Goal: Task Accomplishment & Management: Use online tool/utility

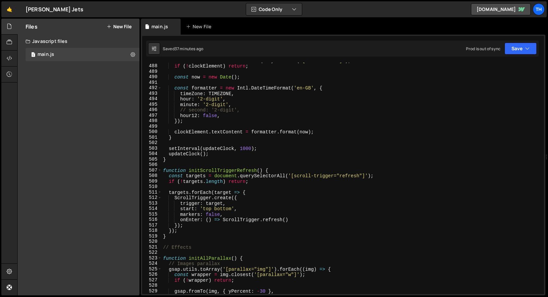
scroll to position [2675, 0]
click at [162, 259] on div "523" at bounding box center [152, 258] width 20 height 6
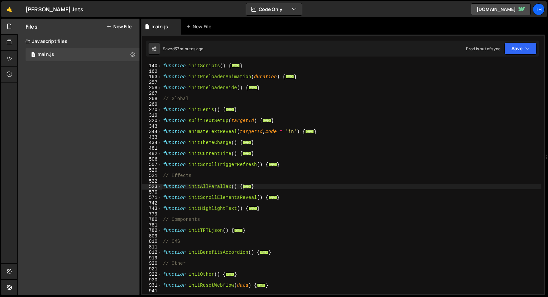
scroll to position [136, 0]
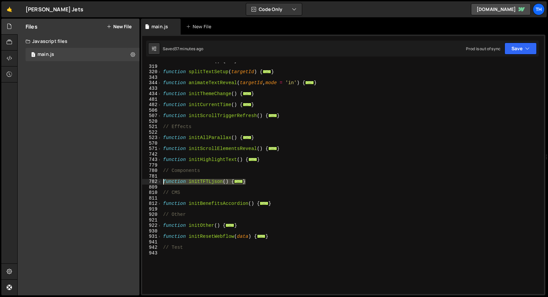
drag, startPoint x: 274, startPoint y: 181, endPoint x: 128, endPoint y: 182, distance: 145.9
click at [128, 182] on div "Files New File Javascript files 1 main.js 0 CSS files Copy share link Edit File…" at bounding box center [282, 157] width 531 height 277
type textarea "function initTFTLjson() { document.querySelectorAll('.credits').forEach(trigger…"
click at [255, 189] on div "function initLenis ( ) { ... } function splitTextSetup ( targetId ) { ... } fun…" at bounding box center [352, 179] width 380 height 242
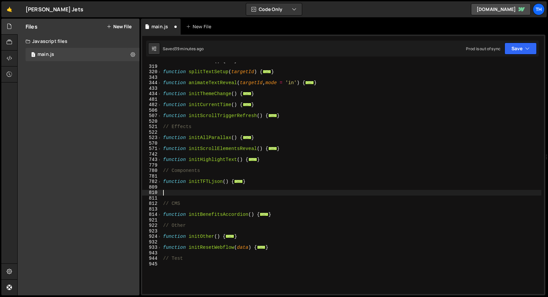
paste textarea "});"
type textarea "});"
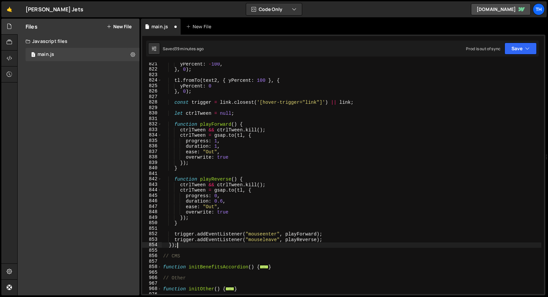
scroll to position [325, 0]
type textarea "});"
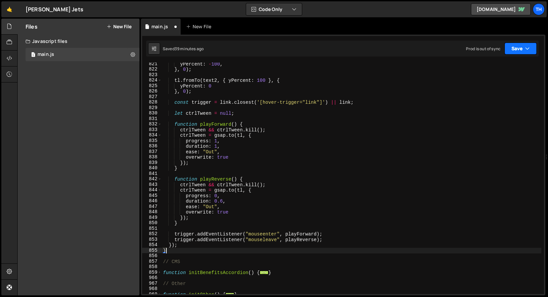
click at [518, 50] on button "Save" at bounding box center [521, 49] width 32 height 12
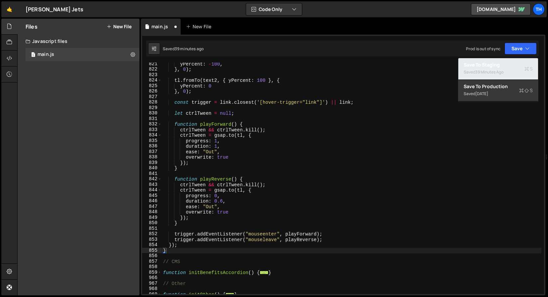
drag, startPoint x: 503, startPoint y: 70, endPoint x: 433, endPoint y: 68, distance: 70.1
click at [503, 70] on div "39 minutes ago" at bounding box center [490, 72] width 28 height 6
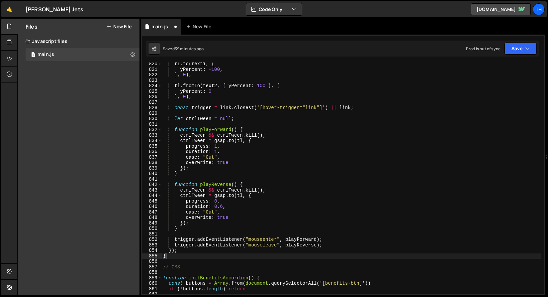
scroll to position [4498, 0]
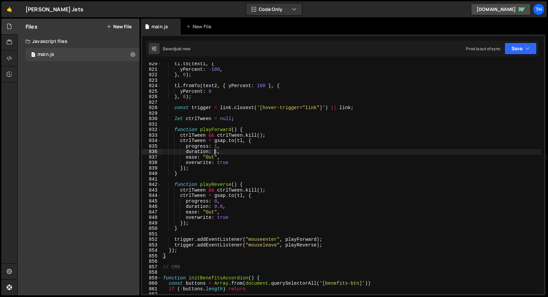
click at [213, 152] on div "tl . to ( text1 , { yPercent : - 100 , } , 0 ) ; tl . fromTo ( text2 , { yPerce…" at bounding box center [352, 182] width 380 height 242
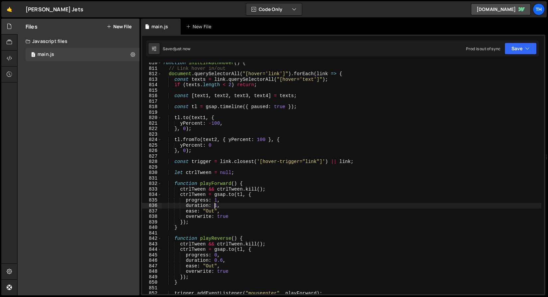
scroll to position [4444, 0]
click at [253, 73] on div "function initLinkBtnHover ( ) { // Link hover in/out document . querySelectorAl…" at bounding box center [352, 181] width 380 height 242
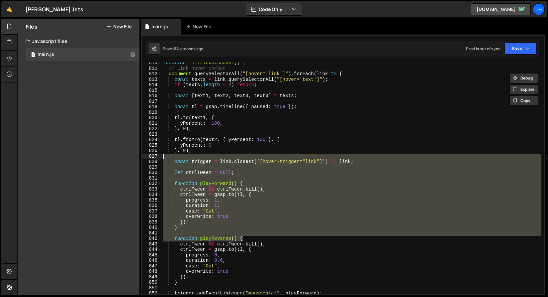
drag, startPoint x: 258, startPoint y: 238, endPoint x: 201, endPoint y: 154, distance: 101.9
click at [201, 154] on div "function initLinkBtnHover ( ) { // Link hover in/out document . querySelectorAl…" at bounding box center [352, 181] width 380 height 242
click at [206, 108] on div "function initLinkBtnHover ( ) { // Link hover in/out document . querySelectorAl…" at bounding box center [352, 181] width 380 height 242
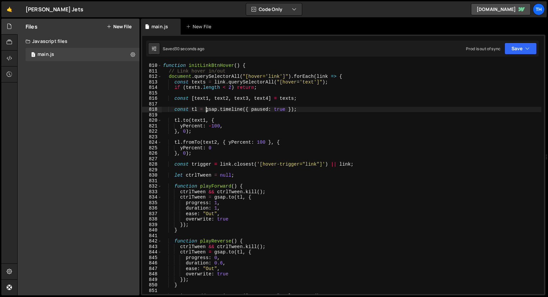
scroll to position [4398, 0]
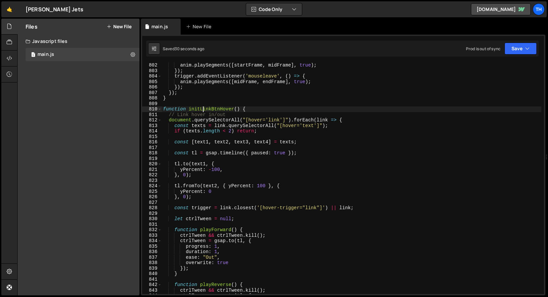
click at [202, 109] on div "anim . playSegments ([ startFrame , midFrame ] , true ) ; }) ; trigger . addEve…" at bounding box center [352, 183] width 380 height 242
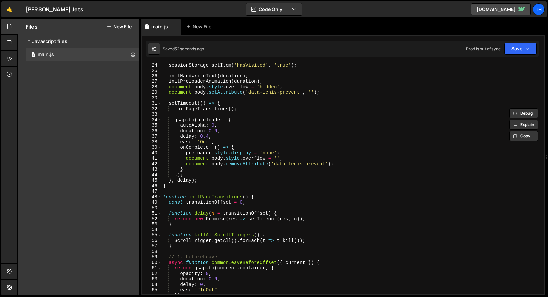
scroll to position [0, 0]
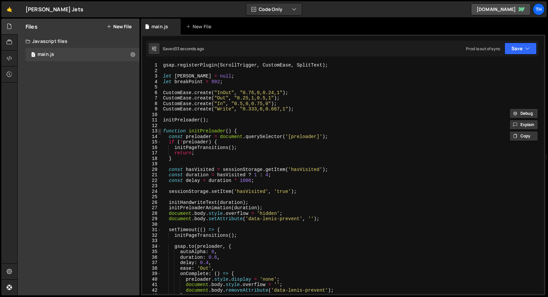
click at [158, 131] on span at bounding box center [160, 131] width 4 height 6
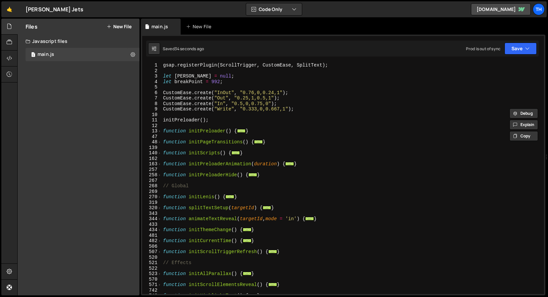
click at [160, 153] on span at bounding box center [160, 153] width 4 height 6
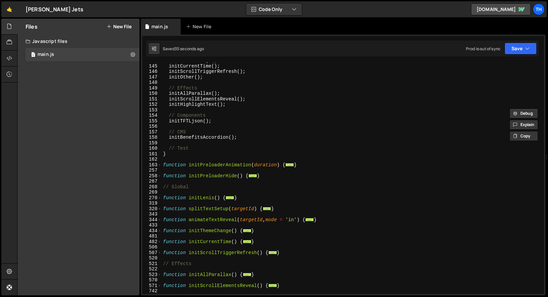
scroll to position [114, 0]
click at [226, 122] on div "initThemeChange ( ) ; initCurrentTime ( ) ; initScrollTriggerRefresh ( ) ; init…" at bounding box center [352, 179] width 380 height 242
click at [223, 119] on div "initThemeChange ( ) ; initCurrentTime ( ) ; initScrollTriggerRefresh ( ) ; init…" at bounding box center [352, 179] width 380 height 242
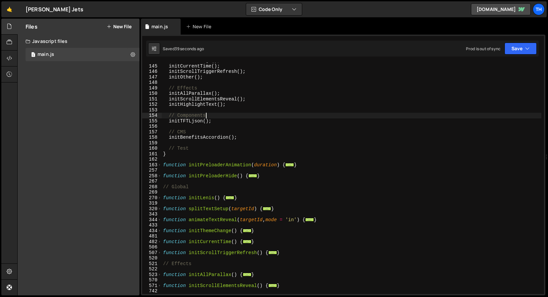
click at [240, 113] on div "initThemeChange ( ) ; initCurrentTime ( ) ; initScrollTriggerRefresh ( ) ; init…" at bounding box center [352, 179] width 380 height 242
type textarea "// Components"
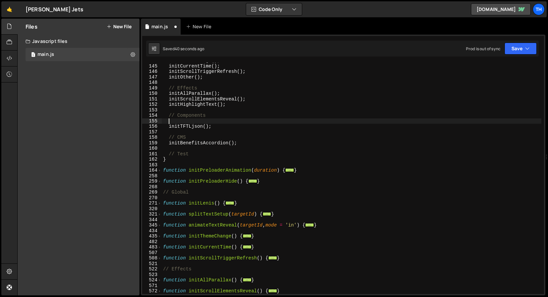
paste textarea "initLinkBtnHover"
drag, startPoint x: 204, startPoint y: 127, endPoint x: 219, endPoint y: 126, distance: 14.3
click at [219, 126] on div "initThemeChange ( ) ; initCurrentTime ( ) ; initScrollTriggerRefresh ( ) ; init…" at bounding box center [352, 179] width 380 height 242
click at [227, 122] on div "initThemeChange ( ) ; initCurrentTime ( ) ; initScrollTriggerRefresh ( ) ; init…" at bounding box center [352, 179] width 380 height 242
paste textarea "();"
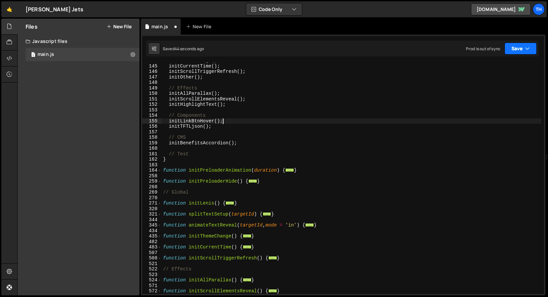
type textarea "initLinkBtnHover();"
click at [511, 53] on button "Save" at bounding box center [521, 49] width 32 height 12
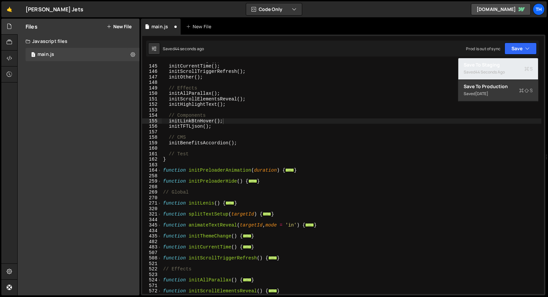
click at [495, 66] on div "Save to Staging S" at bounding box center [498, 64] width 69 height 7
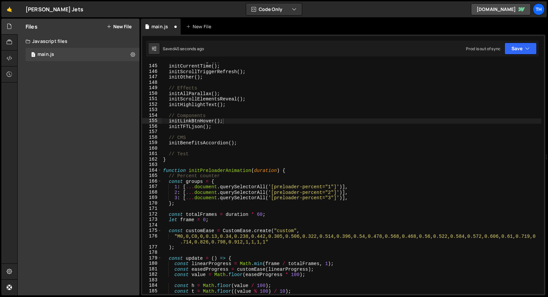
scroll to position [789, 0]
click at [159, 169] on span at bounding box center [160, 170] width 4 height 6
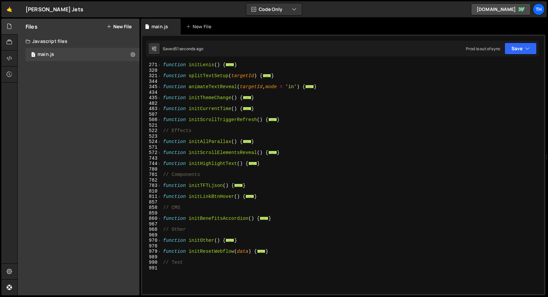
scroll to position [129, 0]
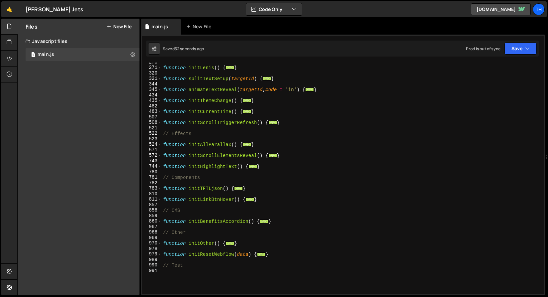
click at [234, 192] on div "function initLenis ( ) { ... } function splitTextSetup ( targetId ) { ... } fun…" at bounding box center [352, 180] width 380 height 242
drag, startPoint x: 265, startPoint y: 200, endPoint x: 146, endPoint y: 200, distance: 119.3
click at [146, 200] on div "270 271 320 321 344 345 434 435 482 483 507 508 521 522 523 524 571 572 743 744…" at bounding box center [343, 177] width 402 height 231
paste textarea "}"
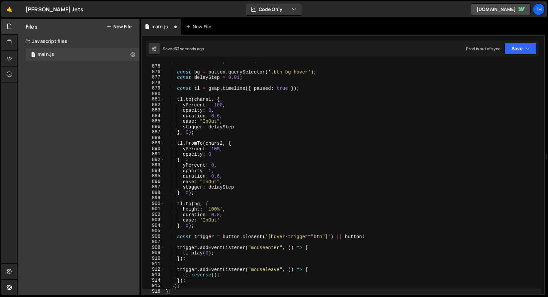
scroll to position [613, 0]
drag, startPoint x: 515, startPoint y: 49, endPoint x: 511, endPoint y: 58, distance: 10.3
click at [515, 49] on button "Save" at bounding box center [521, 49] width 32 height 12
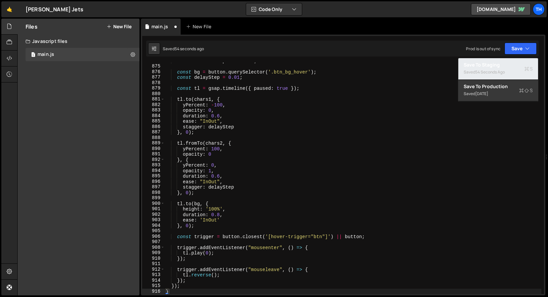
drag, startPoint x: 503, startPoint y: 68, endPoint x: 431, endPoint y: 63, distance: 73.0
click at [503, 68] on div "Saved 54 seconds ago" at bounding box center [498, 72] width 69 height 8
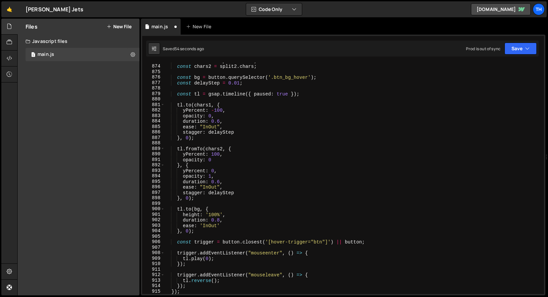
scroll to position [4792, 0]
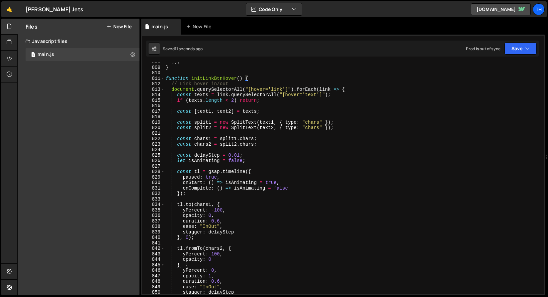
drag, startPoint x: 199, startPoint y: 98, endPoint x: 245, endPoint y: 199, distance: 111.4
click at [245, 199] on div "}) ; } function initLinkBtnHover ( ) { // Link hover in/out document . querySel…" at bounding box center [353, 180] width 377 height 242
type textarea "});"
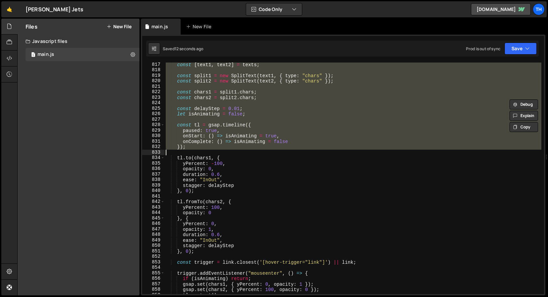
scroll to position [4480, 0]
click at [203, 117] on div "const [ text1 , text2 ] = texts ; const split1 = new SplitText ( text1 , { type…" at bounding box center [353, 177] width 377 height 231
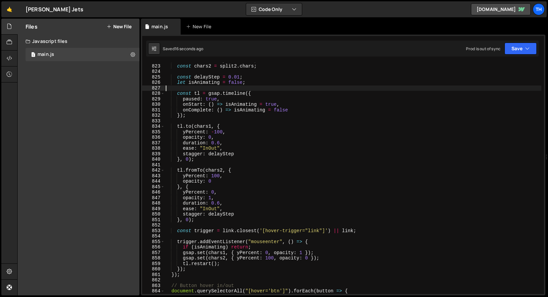
scroll to position [4525, 0]
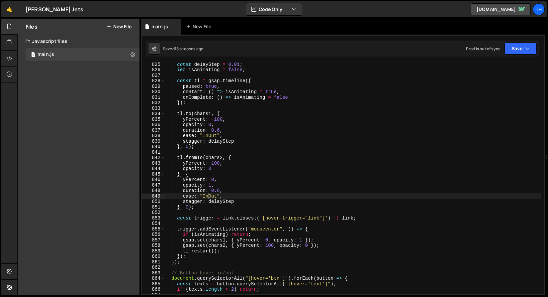
click at [208, 196] on div "const delayStep = 0.01 ; let isAnimating = false ; const tl = gsap . timeline (…" at bounding box center [353, 182] width 377 height 242
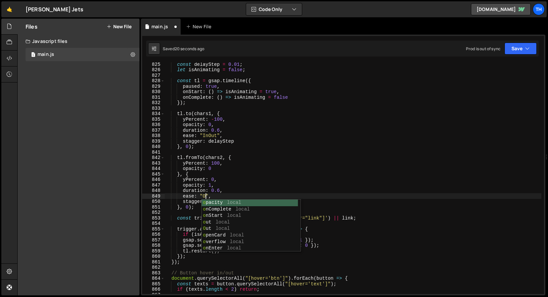
scroll to position [0, 3]
click at [202, 137] on div "const delayStep = 0.01 ; let isAnimating = false ; const tl = gsap . timeline (…" at bounding box center [353, 182] width 377 height 242
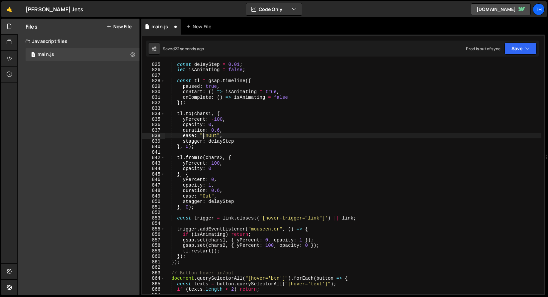
click at [205, 137] on div "const delayStep = 0.01 ; let isAnimating = false ; const tl = gsap . timeline (…" at bounding box center [353, 182] width 377 height 242
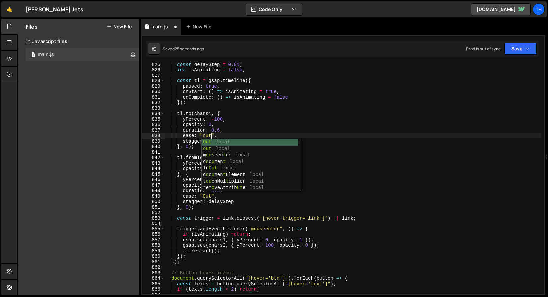
click at [207, 139] on body "Projects Community Library Blog Th Projects Your Teams Invite team member Accou…" at bounding box center [274, 148] width 548 height 297
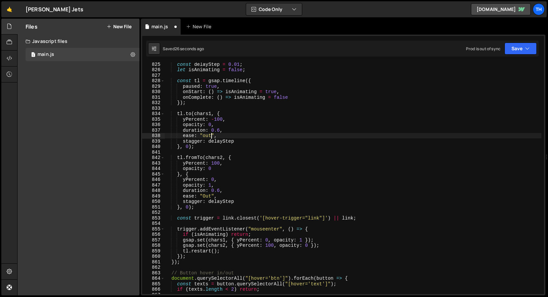
click at [208, 197] on div "const delayStep = 0.01 ; let isAnimating = false ; const tl = gsap . timeline (…" at bounding box center [353, 182] width 377 height 242
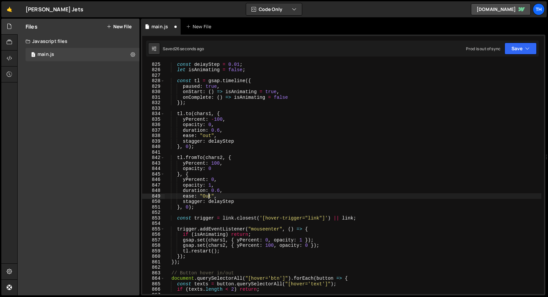
click at [208, 197] on div "const delayStep = 0.01 ; let isAnimating = false ; const tl = gsap . timeline (…" at bounding box center [353, 182] width 377 height 242
click at [207, 136] on div "const delayStep = 0.01 ; let isAnimating = false ; const tl = gsap . timeline (…" at bounding box center [353, 182] width 377 height 242
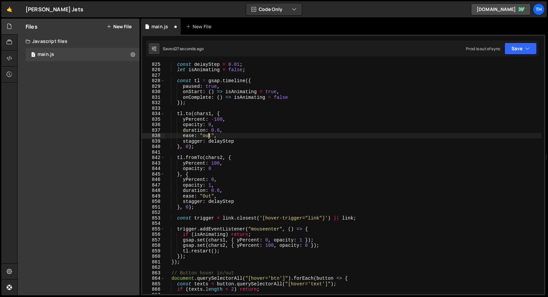
click at [207, 136] on div "const delayStep = 0.01 ; let isAnimating = false ; const tl = gsap . timeline (…" at bounding box center [353, 182] width 377 height 242
paste textarea "O"
click at [515, 48] on button "Save" at bounding box center [521, 49] width 32 height 12
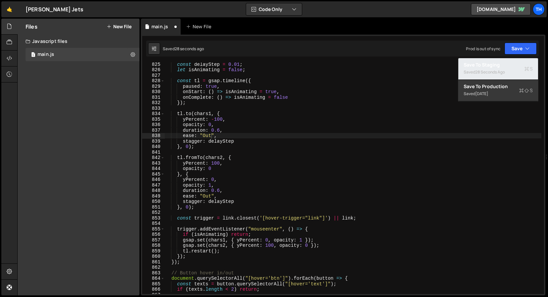
drag, startPoint x: 505, startPoint y: 62, endPoint x: 500, endPoint y: 63, distance: 5.1
click at [505, 62] on div "Save to Staging S" at bounding box center [498, 64] width 69 height 7
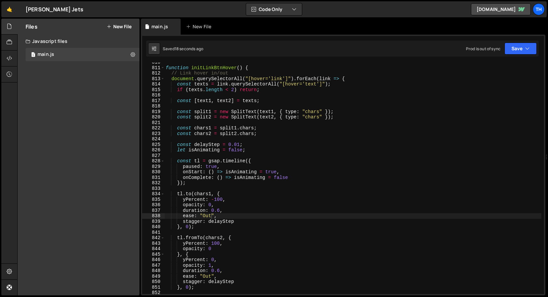
scroll to position [4445, 0]
click at [191, 115] on div "function initLinkBtnHover ( ) { // Link hover in/out document . querySelectorAl…" at bounding box center [353, 180] width 377 height 242
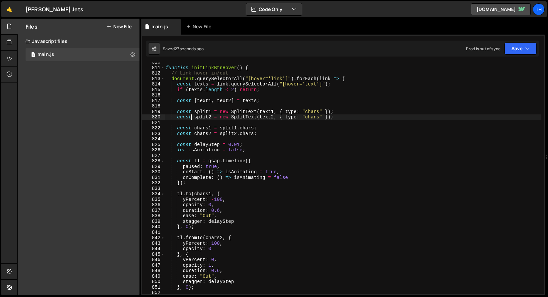
click at [248, 116] on div "function initLinkBtnHover ( ) { // Link hover in/out document . querySelectorAl…" at bounding box center [353, 180] width 377 height 242
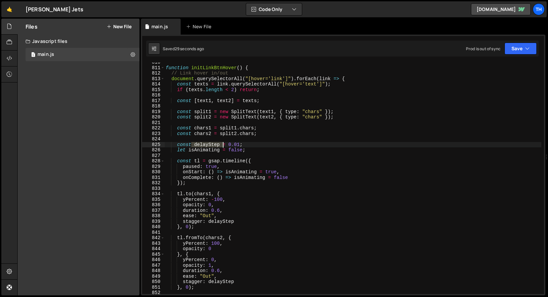
drag, startPoint x: 191, startPoint y: 147, endPoint x: 224, endPoint y: 145, distance: 33.3
click at [224, 145] on div "function initLinkBtnHover ( ) { // Link hover in/out document . querySelectorAl…" at bounding box center [353, 180] width 377 height 242
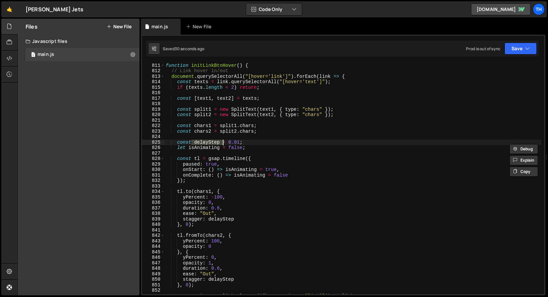
scroll to position [4460, 0]
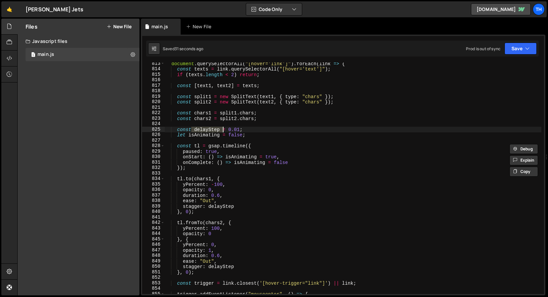
click at [191, 187] on div "document . querySelectorAll ( "[hover='link']" ) . forEach ( link => { const te…" at bounding box center [353, 182] width 377 height 242
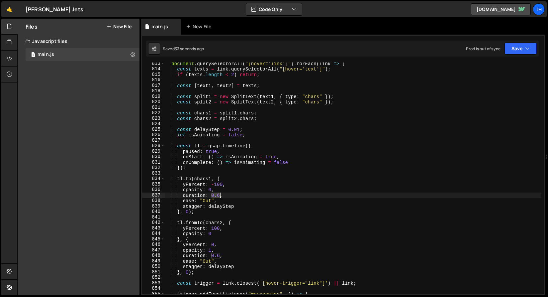
drag, startPoint x: 214, startPoint y: 196, endPoint x: 220, endPoint y: 197, distance: 6.0
click at [220, 197] on div "document . querySelectorAll ( "[hover='link']" ) . forEach ( link => { const te…" at bounding box center [353, 182] width 377 height 242
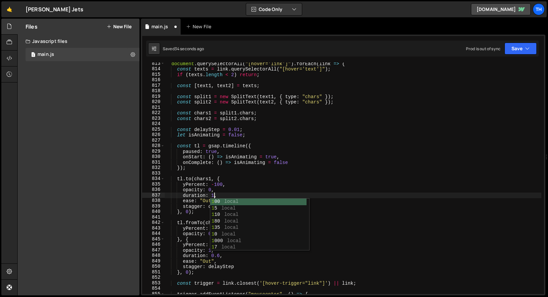
click at [207, 253] on div "document . querySelectorAll ( "[hover='link']" ) . forEach ( link => { const te…" at bounding box center [353, 182] width 377 height 242
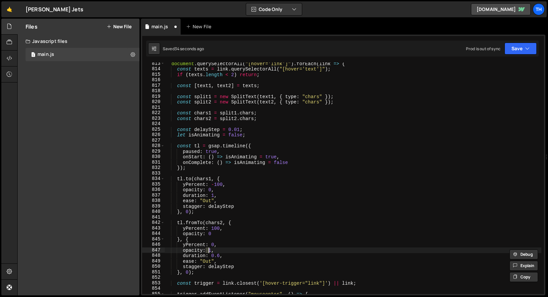
scroll to position [0, 3]
drag, startPoint x: 211, startPoint y: 256, endPoint x: 220, endPoint y: 256, distance: 9.0
click at [220, 256] on div "document . querySelectorAll ( "[hover='link']" ) . forEach ( link => { const te…" at bounding box center [353, 182] width 377 height 242
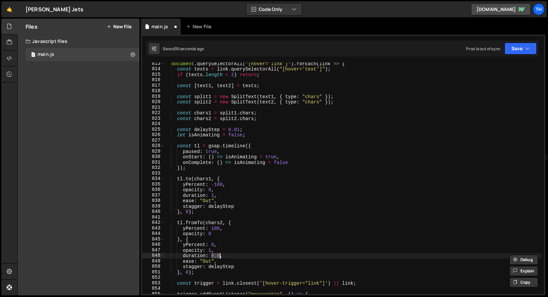
type textarea "duration: 1,"
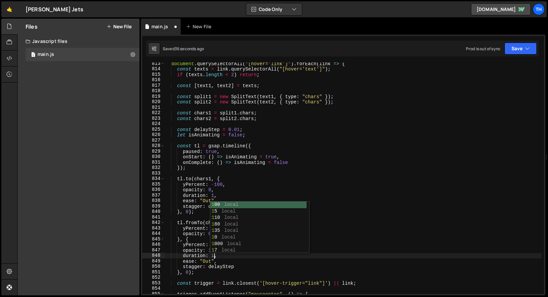
click at [398, 140] on div "document . querySelectorAll ( "[hover='link']" ) . forEach ( link => { const te…" at bounding box center [353, 182] width 377 height 242
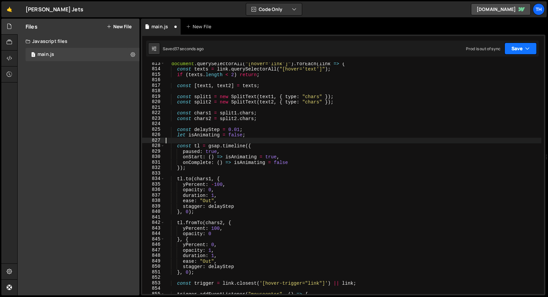
click at [526, 47] on icon "button" at bounding box center [527, 48] width 5 height 7
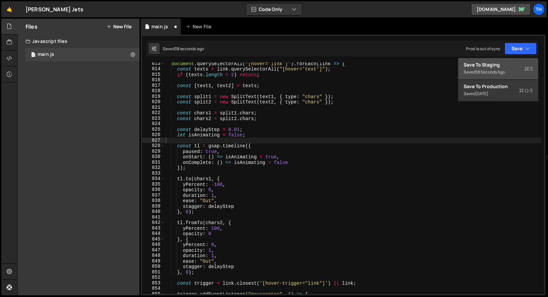
click at [510, 64] on div "Save to Staging S" at bounding box center [498, 64] width 69 height 7
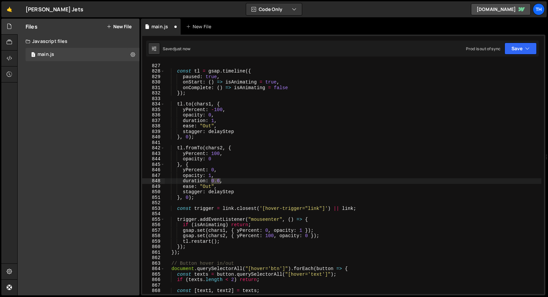
scroll to position [4534, 0]
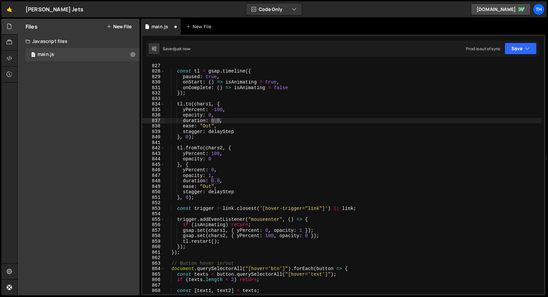
click at [209, 193] on div "let isAnimating = false ; const tl = gsap . timeline ({ paused : true , onStart…" at bounding box center [353, 178] width 377 height 242
drag, startPoint x: 194, startPoint y: 207, endPoint x: 258, endPoint y: 211, distance: 63.6
click at [258, 211] on div "let isAnimating = false ; const tl = gsap . timeline ({ paused : true , onStart…" at bounding box center [353, 178] width 377 height 242
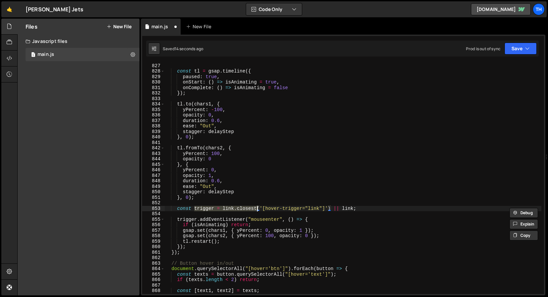
click at [515, 55] on div "Saved 14 seconds ago Prod is out of sync Upgrade to Edit Save Save to Staging S…" at bounding box center [342, 49] width 393 height 16
click at [514, 49] on button "Save" at bounding box center [521, 49] width 32 height 12
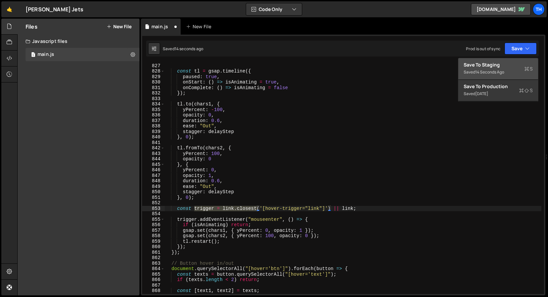
click at [498, 69] on div "Saved 14 seconds ago" at bounding box center [498, 72] width 69 height 8
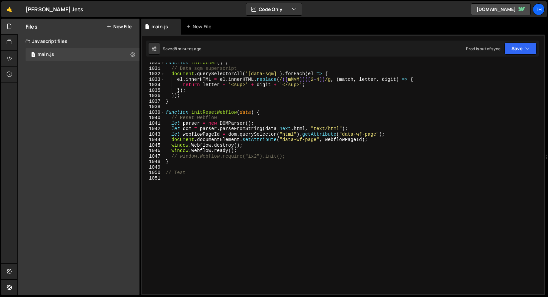
scroll to position [5586, 0]
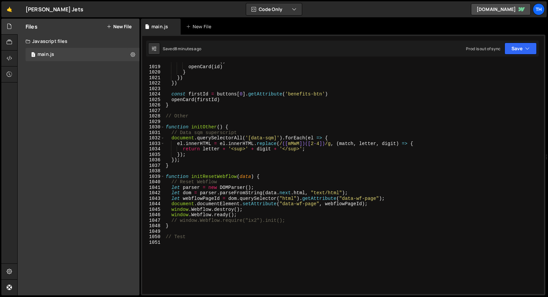
type textarea "});"
click at [192, 158] on div "closeActive ( ) openCard ( id ) } }) }) const firstId = buttons [ 0 ] . getAttr…" at bounding box center [353, 179] width 377 height 242
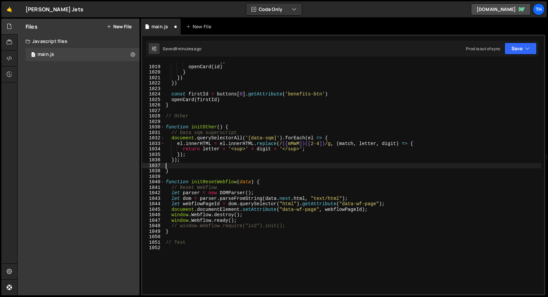
type textarea "});"
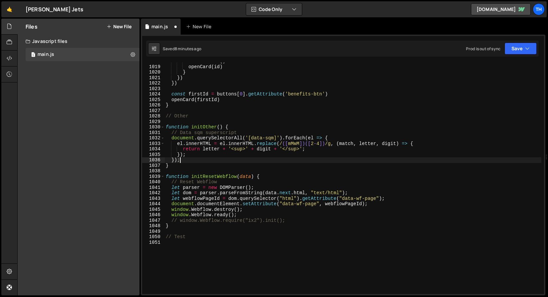
click at [252, 123] on div "closeActive ( ) openCard ( id ) } }) }) const firstId = buttons [ 0 ] . getAttr…" at bounding box center [353, 179] width 377 height 242
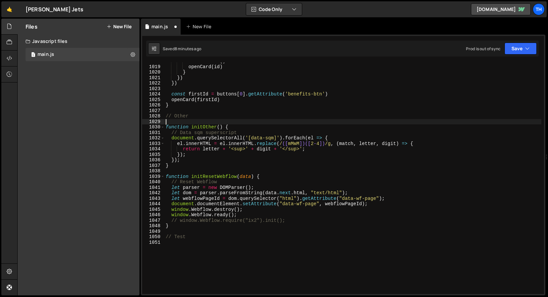
click at [251, 128] on div "closeActive ( ) openCard ( id ) } }) }) const firstId = buttons [ 0 ] . getAttr…" at bounding box center [353, 179] width 377 height 242
type textarea "function initOther() {"
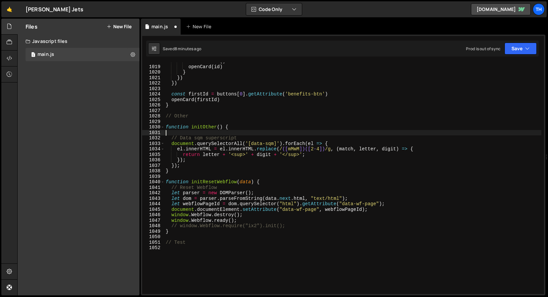
paste textarea "});"
type textarea "});"
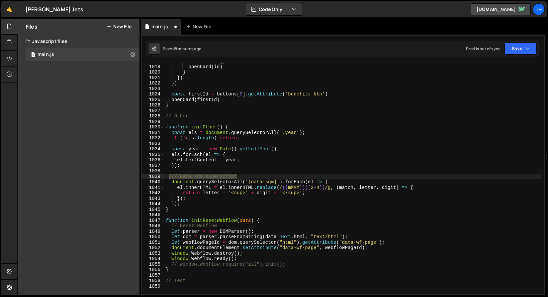
drag, startPoint x: 237, startPoint y: 176, endPoint x: 170, endPoint y: 175, distance: 66.5
click at [170, 175] on div "closeActive ( ) openCard ( id ) } }) }) const firstId = buttons [ 0 ] . getAttr…" at bounding box center [353, 179] width 377 height 242
click at [240, 125] on div "closeActive ( ) openCard ( id ) } }) }) const firstId = buttons [ 0 ] . getAttr…" at bounding box center [353, 179] width 377 height 242
type textarea "function initOther() {"
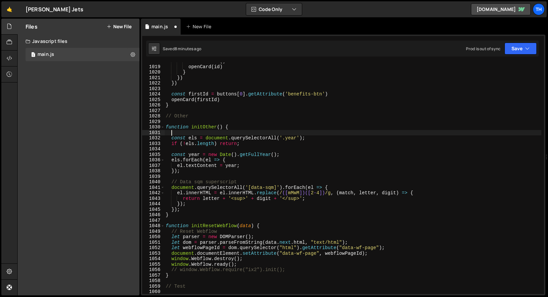
paste textarea "// Data sqm superscript"
click at [185, 133] on div "closeActive ( ) openCard ( id ) } }) }) const firstId = buttons [ 0 ] . getAttr…" at bounding box center [353, 179] width 377 height 242
drag, startPoint x: 219, startPoint y: 133, endPoint x: 281, endPoint y: 131, distance: 62.5
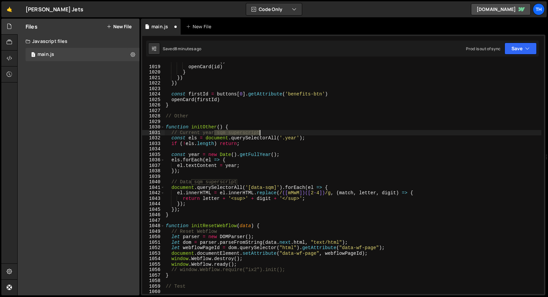
click at [281, 131] on div "closeActive ( ) openCard ( id ) } }) }) const firstId = buttons [ 0 ] . getAttr…" at bounding box center [353, 179] width 377 height 242
click at [223, 139] on div "closeActive ( ) openCard ( id ) } }) }) const firstId = buttons [ 0 ] . getAttr…" at bounding box center [353, 179] width 377 height 242
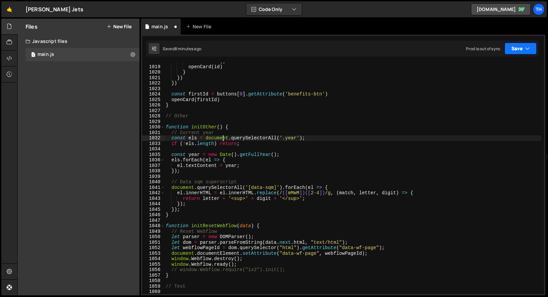
click at [533, 43] on button "Save" at bounding box center [521, 49] width 32 height 12
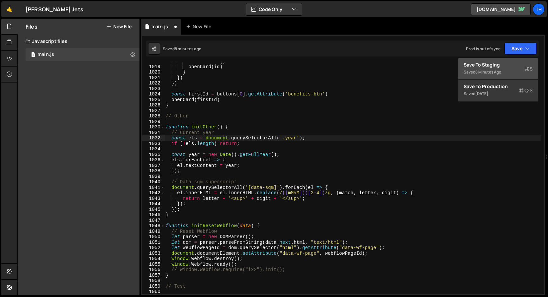
click at [508, 63] on div "Save to Staging S" at bounding box center [498, 64] width 69 height 7
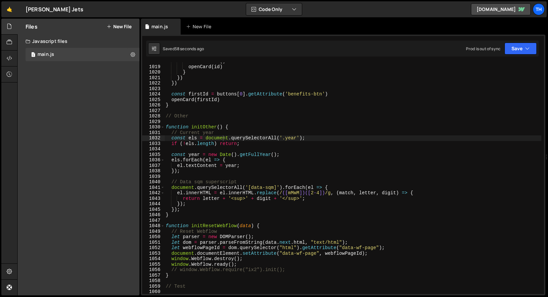
scroll to position [0, 1]
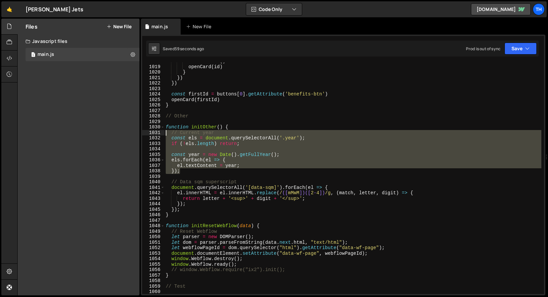
drag, startPoint x: 180, startPoint y: 162, endPoint x: 137, endPoint y: 134, distance: 51.2
click at [137, 134] on div "Files New File Javascript files 1 main.js 0 CSS files Copy share link Edit File…" at bounding box center [282, 157] width 531 height 277
paste textarea "https://liubach.webflow.io/contact#:~:text=EMAIL-,L,M,-SOCIAL"
click at [171, 105] on div "closeActive ( ) openCard ( id ) } }) }) const firstId = buttons [ 0 ] . getAttr…" at bounding box center [353, 179] width 377 height 242
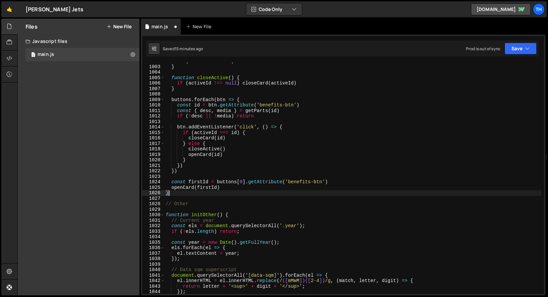
scroll to position [5498, 0]
click at [162, 214] on span at bounding box center [163, 215] width 4 height 6
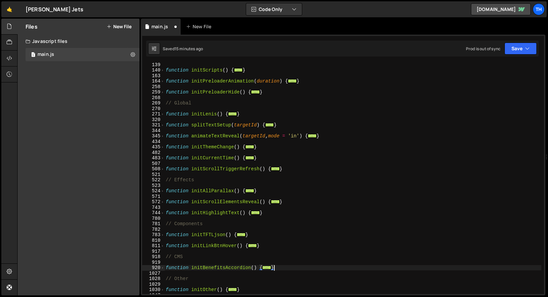
scroll to position [83, 0]
click at [161, 245] on div "811" at bounding box center [153, 246] width 23 height 6
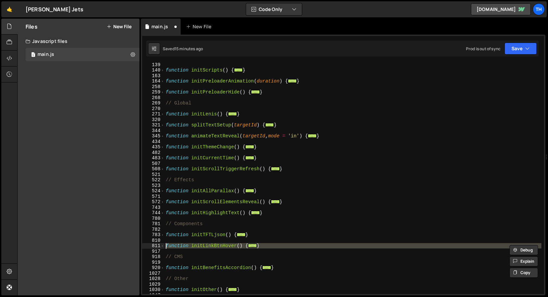
click at [174, 226] on div "function initScripts ( ) { ... } function initPreloaderAnimation ( duration ) {…" at bounding box center [353, 183] width 377 height 242
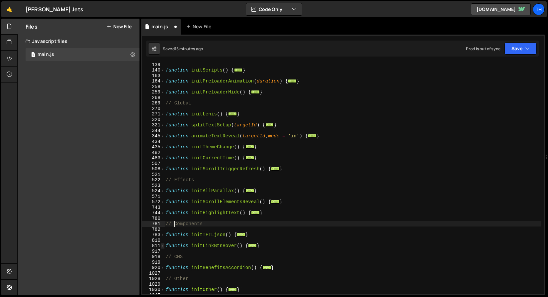
click at [163, 247] on span at bounding box center [163, 246] width 4 height 6
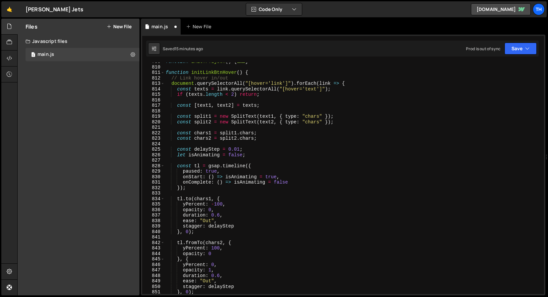
scroll to position [264, 0]
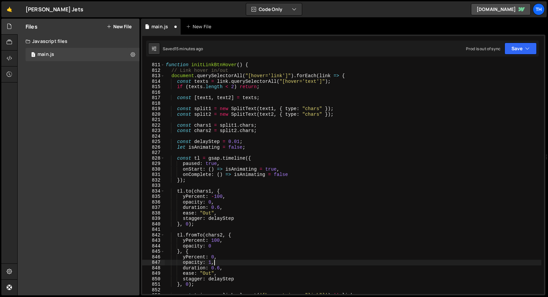
click at [217, 266] on div "function initLinkBtnHover ( ) { // Link hover in/out document . querySelectorAl…" at bounding box center [353, 183] width 377 height 242
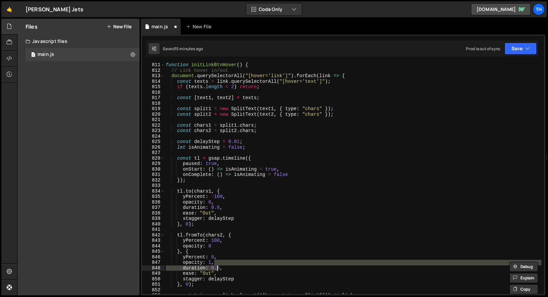
click at [217, 265] on div "function initLinkBtnHover ( ) { // Link hover in/out document . querySelectorAl…" at bounding box center [353, 177] width 377 height 231
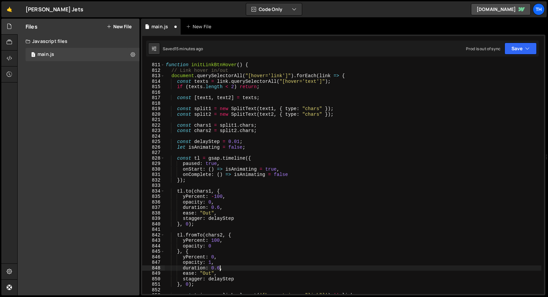
click at [220, 267] on div "function initLinkBtnHover ( ) { // Link hover in/out document . querySelectorAl…" at bounding box center [353, 183] width 377 height 242
drag, startPoint x: 192, startPoint y: 183, endPoint x: 194, endPoint y: 188, distance: 5.9
click at [192, 183] on div "function initLinkBtnHover ( ) { // Link hover in/out document . querySelectorAl…" at bounding box center [353, 183] width 377 height 242
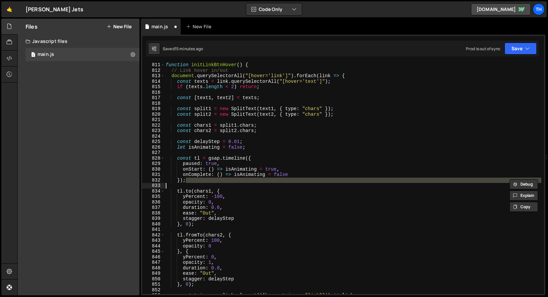
scroll to position [0, 1]
click at [219, 207] on div "function initLinkBtnHover ( ) { // Link hover in/out document . querySelectorAl…" at bounding box center [353, 183] width 377 height 242
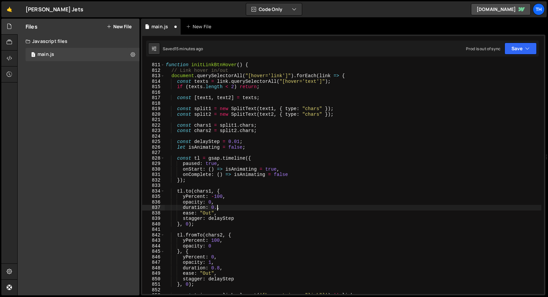
scroll to position [0, 4]
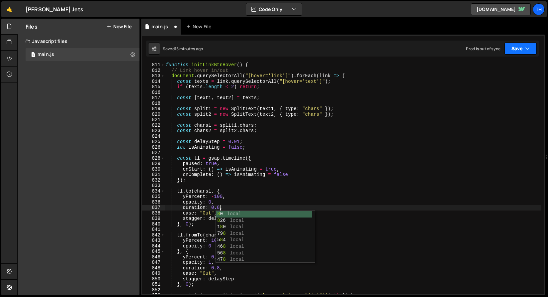
click at [512, 49] on button "Save" at bounding box center [521, 49] width 32 height 12
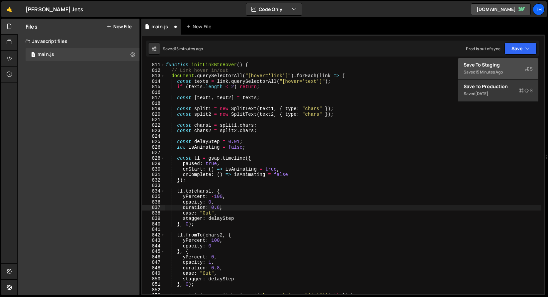
click at [503, 65] on div "Save to Staging S" at bounding box center [498, 64] width 69 height 7
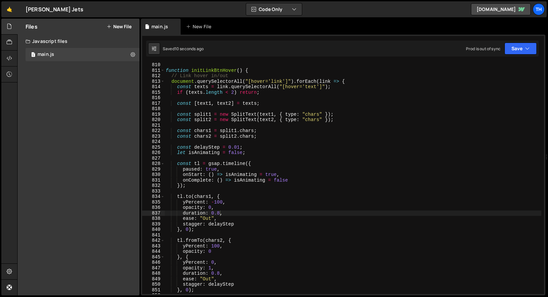
click at [205, 212] on div "function initLinkBtnHover ( ) { // Link hover in/out document . querySelectorAl…" at bounding box center [353, 183] width 377 height 242
click at [241, 146] on div "function initLinkBtnHover ( ) { // Link hover in/out document . querySelectorAl…" at bounding box center [353, 183] width 377 height 242
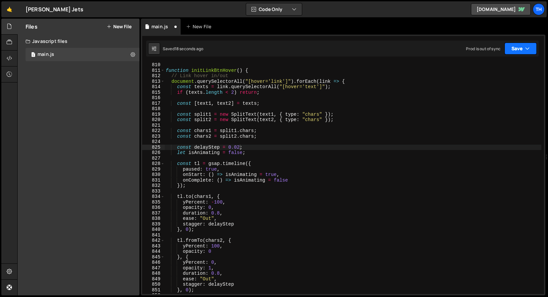
click at [526, 45] on button "Save" at bounding box center [521, 49] width 32 height 12
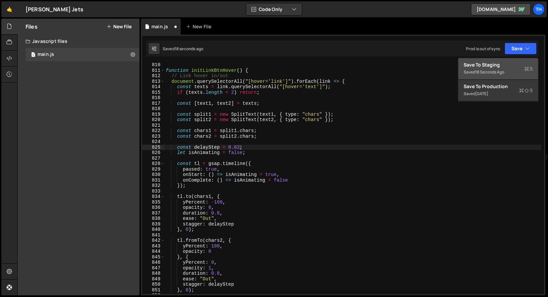
click at [502, 67] on div "Save to Staging S" at bounding box center [498, 64] width 69 height 7
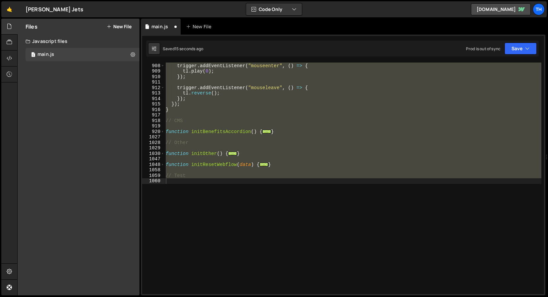
scroll to position [290, 0]
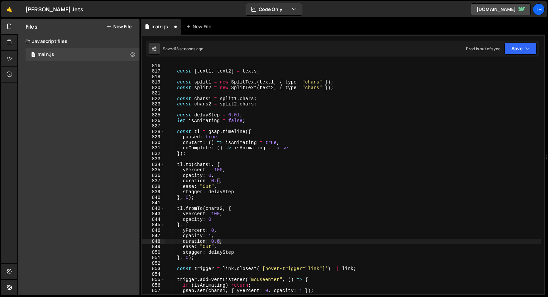
click at [242, 115] on div "if ( texts . length < 2 ) return ; const [ text1 , text2 ] = texts ; const spli…" at bounding box center [353, 178] width 377 height 242
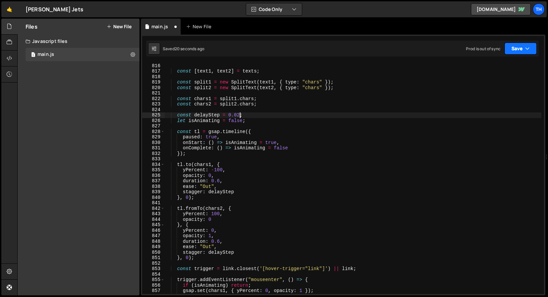
click at [511, 50] on button "Save" at bounding box center [521, 49] width 32 height 12
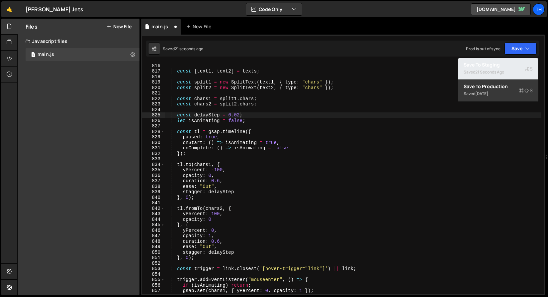
click at [503, 66] on div "Save to Staging S" at bounding box center [498, 64] width 69 height 7
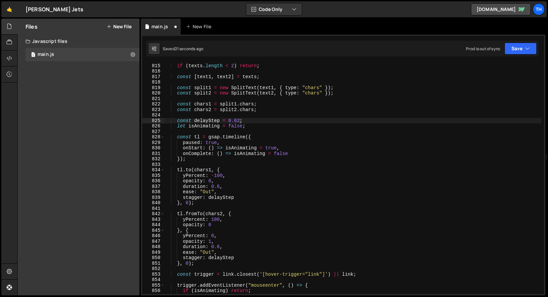
scroll to position [4469, 0]
click at [239, 121] on div "const texts = link . querySelectorAll ( "[hover='text']" ) ; if ( texts . lengt…" at bounding box center [353, 178] width 377 height 242
click at [538, 45] on div "Saved just now Prod is out of sync Upgrade to Edit Save Save to Staging S Saved…" at bounding box center [342, 49] width 393 height 16
click at [513, 51] on button "Save" at bounding box center [521, 49] width 32 height 12
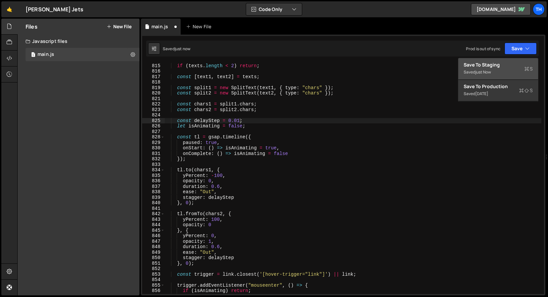
click at [506, 65] on div "Save to Staging S" at bounding box center [498, 64] width 69 height 7
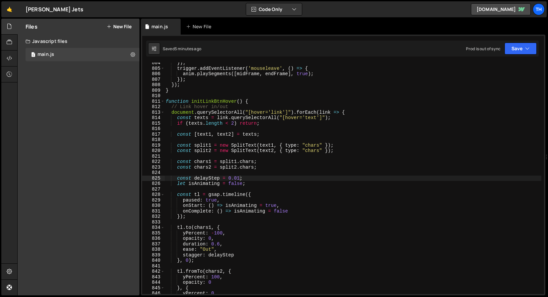
scroll to position [4408, 0]
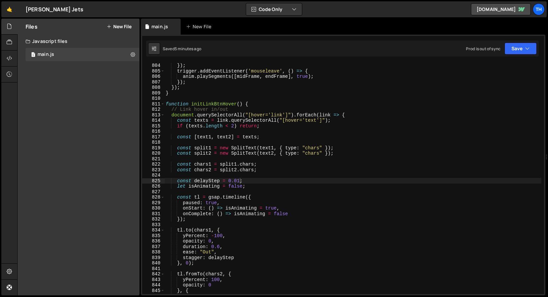
click at [165, 104] on div "anim . playSegments ([ startFrame , midFrame ] , true ) ; }) ; trigger . addEve…" at bounding box center [353, 178] width 377 height 242
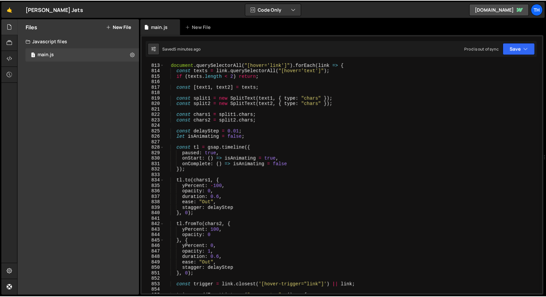
scroll to position [4458, 0]
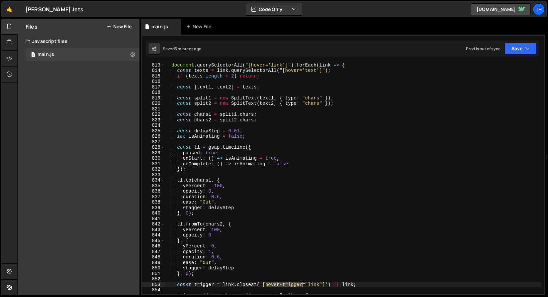
drag, startPoint x: 266, startPoint y: 283, endPoint x: 303, endPoint y: 283, distance: 36.6
click at [303, 283] on div "document . querySelectorAll ( "[hover='link']" ) . forEach ( link => { const te…" at bounding box center [353, 183] width 377 height 242
type textarea "const trigger = link.closest('[hover-trigger="link"]') || link;"
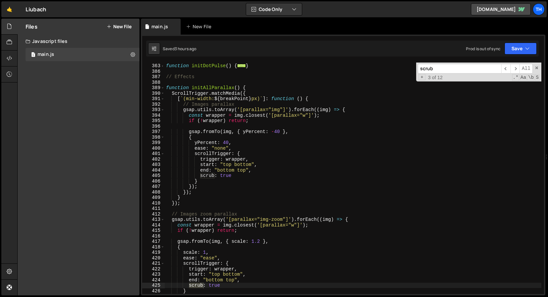
scroll to position [1757, 0]
click at [2, 10] on link "🤙" at bounding box center [9, 9] width 16 height 16
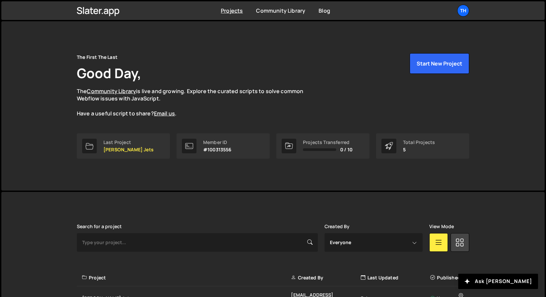
scroll to position [110, 0]
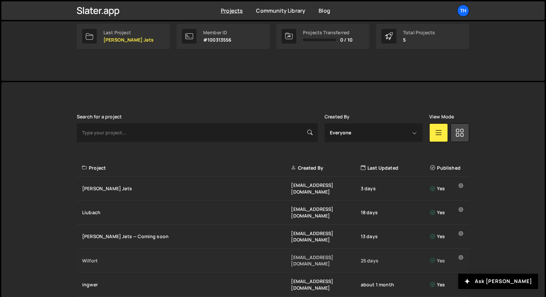
click at [102, 257] on div "Wilfort" at bounding box center [186, 260] width 209 height 7
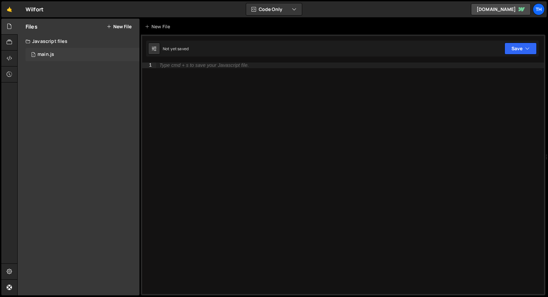
click at [60, 50] on div "1 main.js 0" at bounding box center [83, 54] width 114 height 13
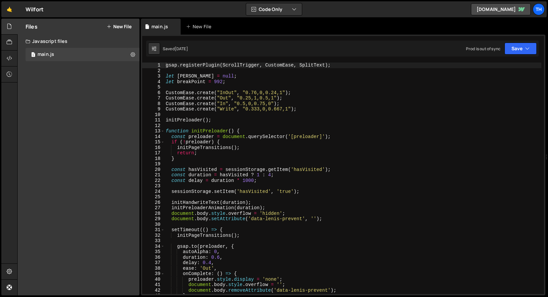
click at [161, 133] on div "13" at bounding box center [153, 131] width 23 height 6
click at [162, 132] on span at bounding box center [163, 131] width 4 height 6
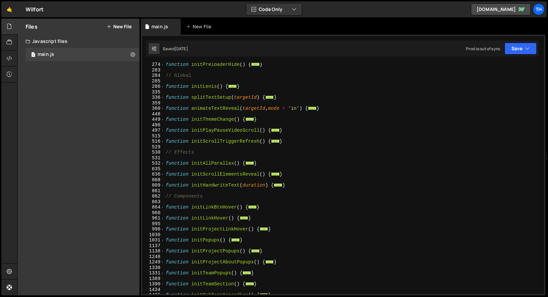
scroll to position [162, 0]
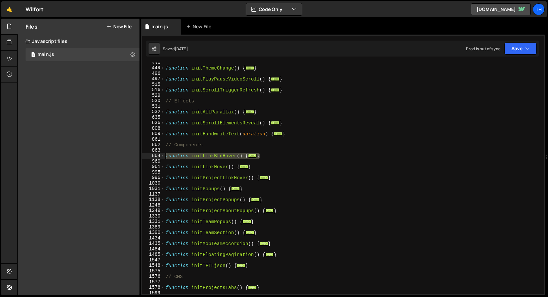
drag, startPoint x: 290, startPoint y: 156, endPoint x: 139, endPoint y: 156, distance: 151.2
click at [139, 156] on div "Files New File Javascript files 1 main.js 0 CSS files Copy share link Edit File…" at bounding box center [282, 157] width 531 height 277
click at [191, 169] on div "function initThemeChange ( ) { ... } function initPlayPauseVideoScroll ( ) { ..…" at bounding box center [353, 181] width 377 height 242
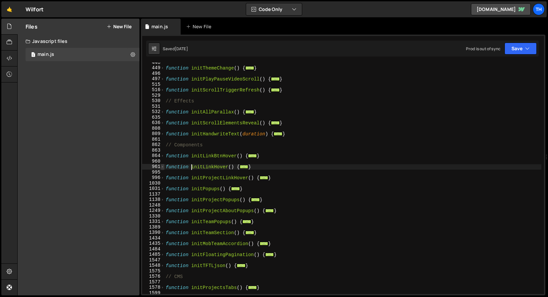
click at [164, 167] on span at bounding box center [163, 167] width 4 height 6
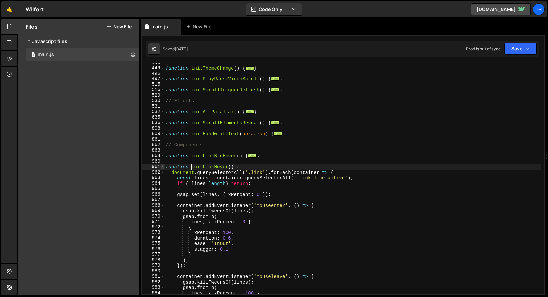
click at [164, 167] on span at bounding box center [163, 167] width 4 height 6
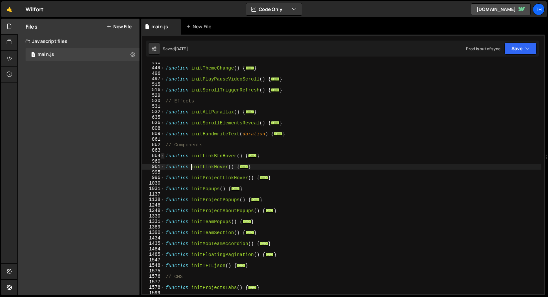
click at [164, 157] on span at bounding box center [163, 156] width 4 height 6
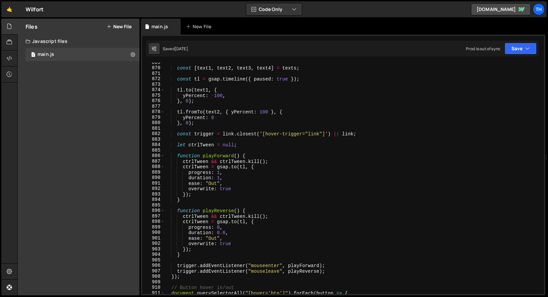
scroll to position [282, 0]
drag, startPoint x: 180, startPoint y: 276, endPoint x: 177, endPoint y: 272, distance: 5.2
click at [177, 272] on div "const [ text1 , text2 , text3 , text4 ] = texts ; const tl = gsap . timeline ({…" at bounding box center [353, 181] width 377 height 242
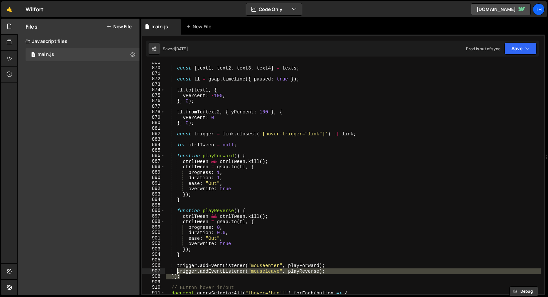
click at [178, 257] on html "Projects Community Library Blog Th Projects Your Teams Invite team member Accou…" at bounding box center [274, 148] width 548 height 297
click at [176, 252] on div "const [ text1 , text2 , text3 , text4 ] = texts ; const tl = gsap . timeline ({…" at bounding box center [353, 181] width 377 height 242
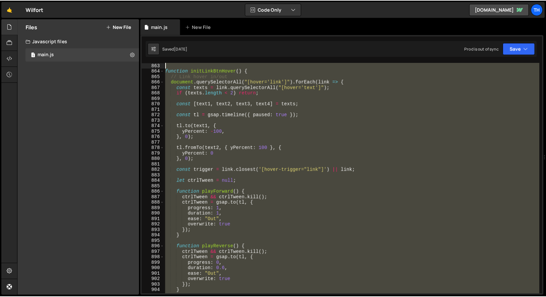
scroll to position [186, 0]
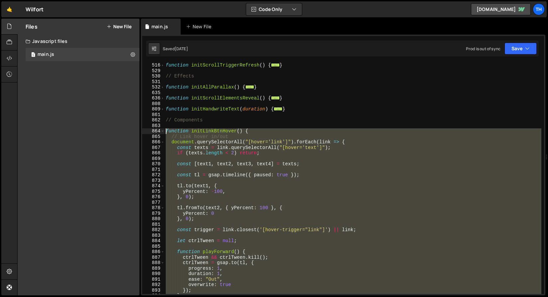
drag, startPoint x: 184, startPoint y: 278, endPoint x: 142, endPoint y: 132, distance: 152.3
click at [142, 132] on div "1 Type cmd + s to save your Javascript file. הההההההההההההההההההההההההההההההההה…" at bounding box center [343, 165] width 405 height 261
type textarea "function initLinkBtnHover() { // Link hover in/out"
click at [8, 11] on link "🤙" at bounding box center [9, 9] width 16 height 16
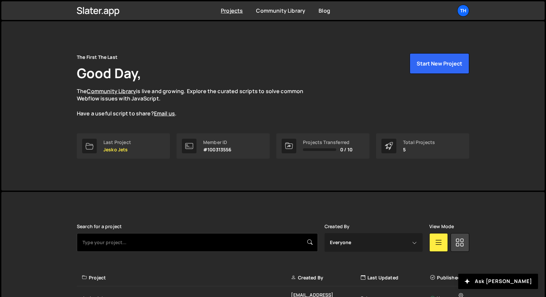
scroll to position [110, 0]
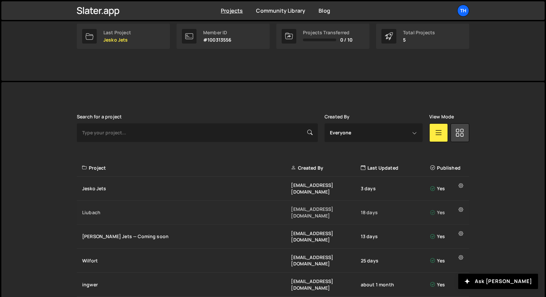
drag, startPoint x: 99, startPoint y: 234, endPoint x: 110, endPoint y: 199, distance: 35.9
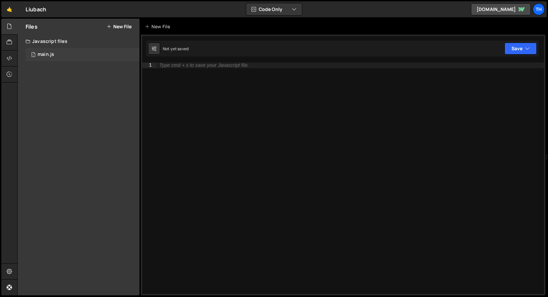
click at [58, 53] on div "1 main.js 0" at bounding box center [83, 54] width 114 height 13
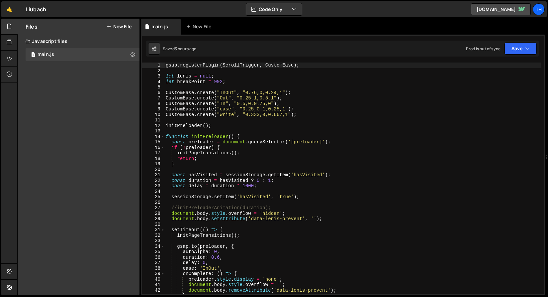
scroll to position [1757, 0]
click at [164, 136] on span at bounding box center [163, 137] width 4 height 6
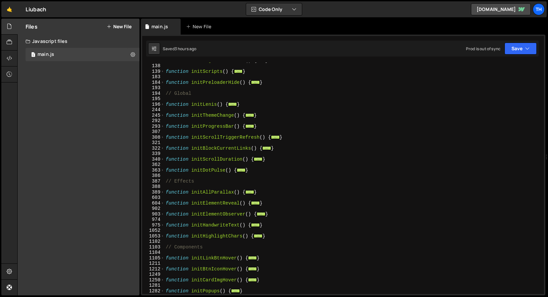
scroll to position [178, 0]
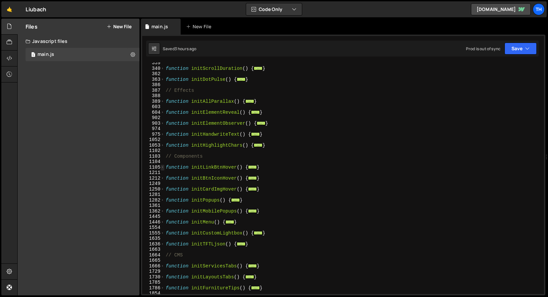
click at [163, 167] on span at bounding box center [163, 168] width 4 height 6
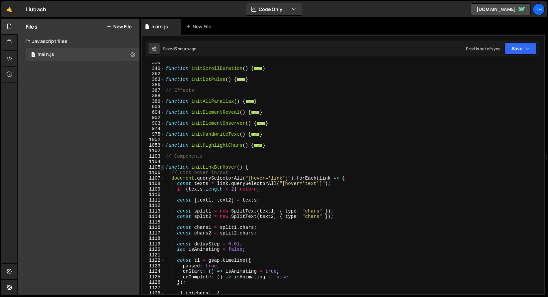
click at [163, 167] on span at bounding box center [163, 168] width 4 height 6
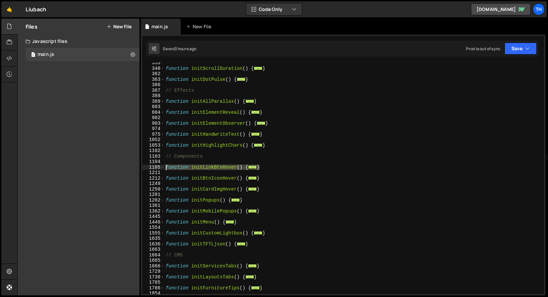
drag, startPoint x: 268, startPoint y: 166, endPoint x: 159, endPoint y: 168, distance: 109.4
click at [159, 168] on div "gsap.registerPlugin(ScrollTrigger, CustomEase); 339 340 362 363 386 387 388 389…" at bounding box center [343, 177] width 402 height 231
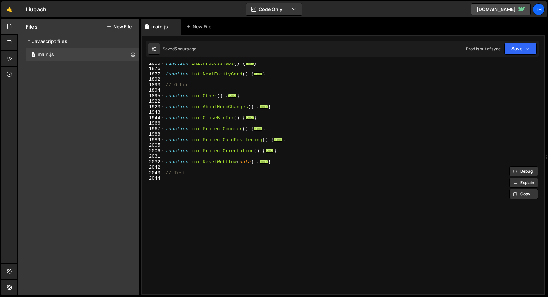
scroll to position [413, 0]
click at [165, 96] on div "function initProcessTabs ( ) { ... } function initNextEntityCard ( ) { ... } //…" at bounding box center [353, 181] width 377 height 242
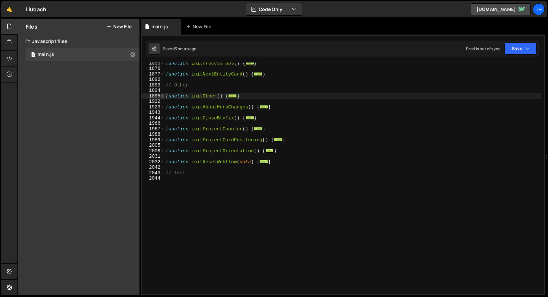
click at [163, 96] on span at bounding box center [163, 96] width 4 height 6
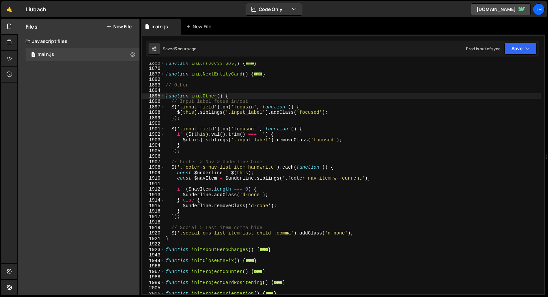
click at [252, 100] on div "function initProcessTabs ( ) { ... } function initNextEntityCard ( ) { ... } //…" at bounding box center [353, 181] width 377 height 242
click at [252, 98] on div "function initProcessTabs ( ) { ... } function initNextEntityCard ( ) { ... } //…" at bounding box center [353, 181] width 377 height 242
type textarea "function initOther() {"
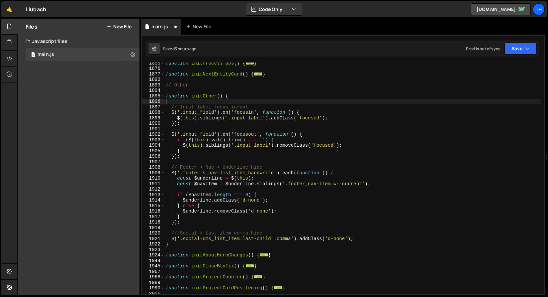
paste textarea "});"
type textarea "});"
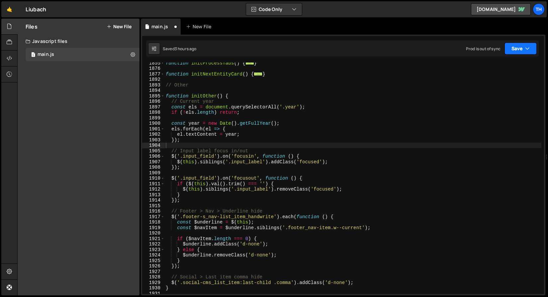
click at [523, 52] on button "Save" at bounding box center [521, 49] width 32 height 12
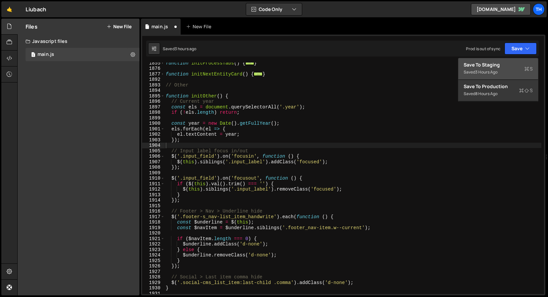
click at [517, 62] on div "Save to Staging S" at bounding box center [498, 64] width 69 height 7
